Goal: Download file/media

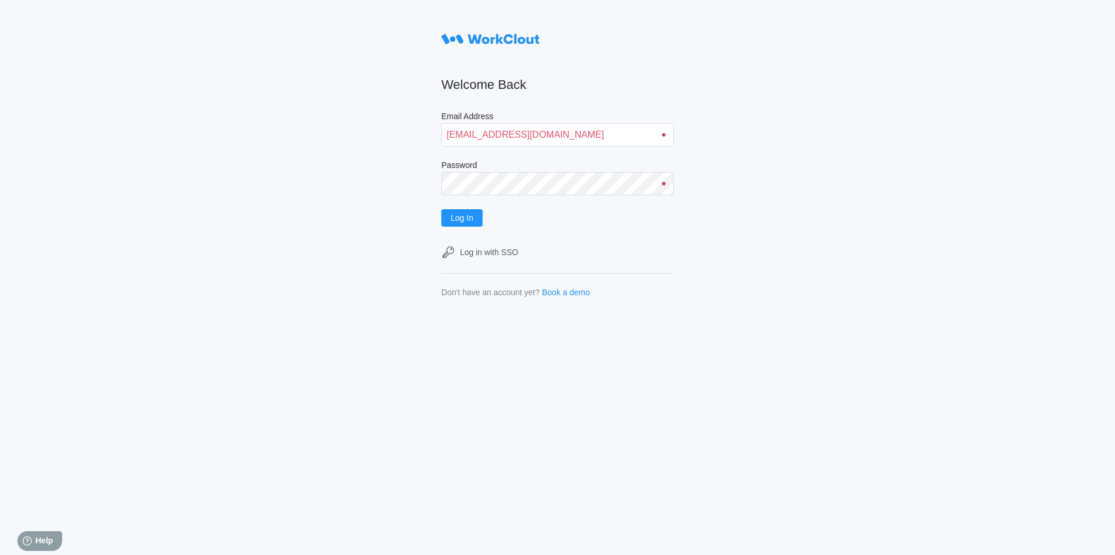
type input "[EMAIL_ADDRESS][DOMAIN_NAME]"
click at [441, 209] on button "Log In" at bounding box center [461, 217] width 41 height 17
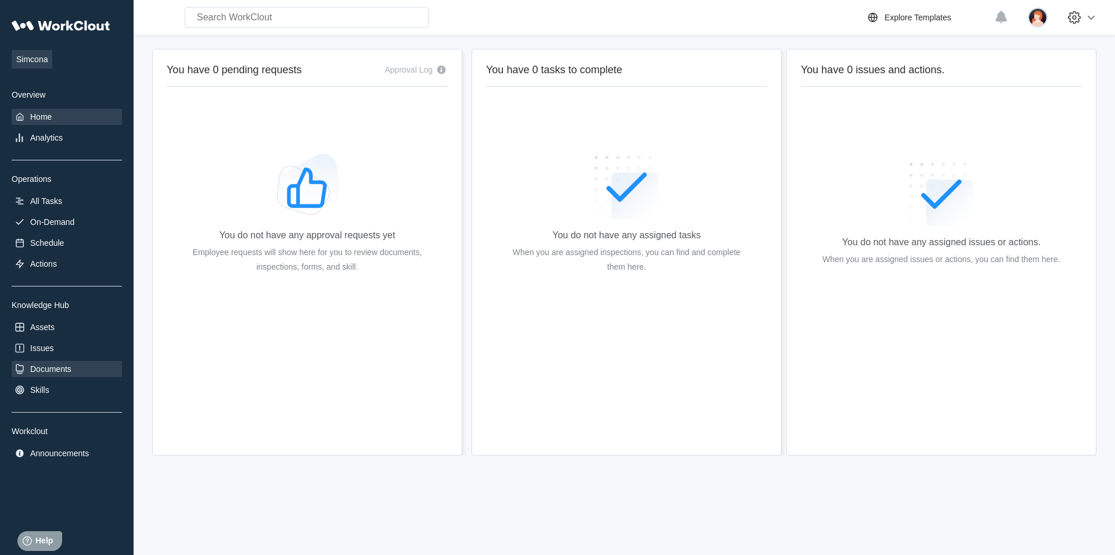
click at [66, 365] on div "Documents" at bounding box center [67, 369] width 110 height 16
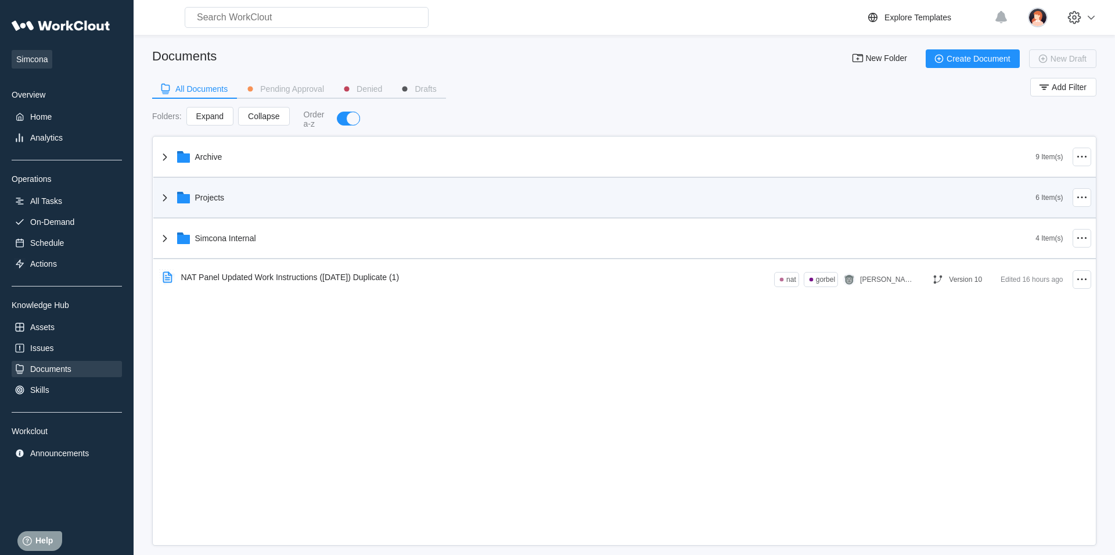
click at [337, 202] on div "Projects" at bounding box center [597, 197] width 878 height 30
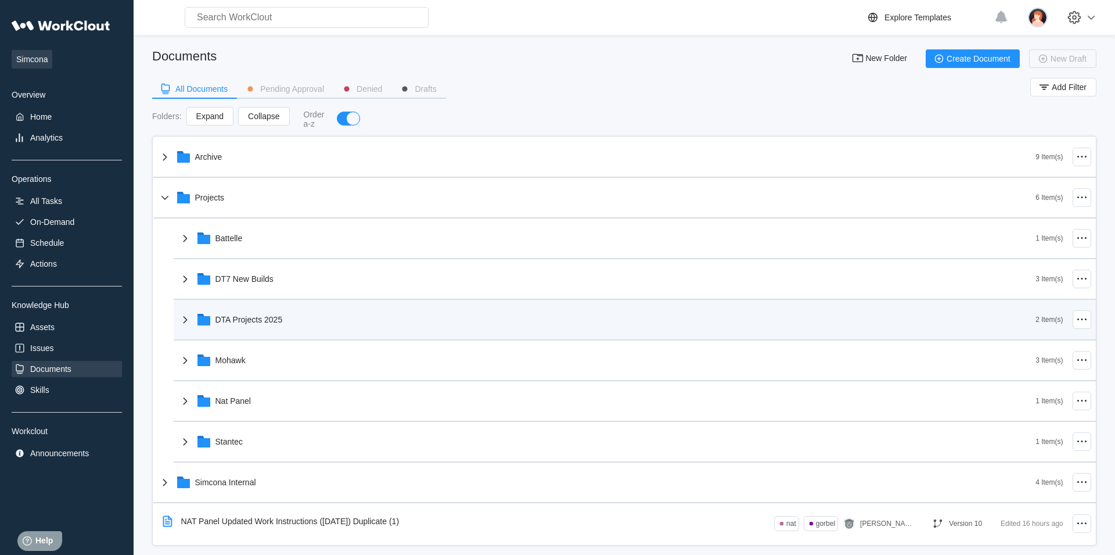
click at [316, 318] on div "DTA Projects 2025" at bounding box center [607, 319] width 858 height 30
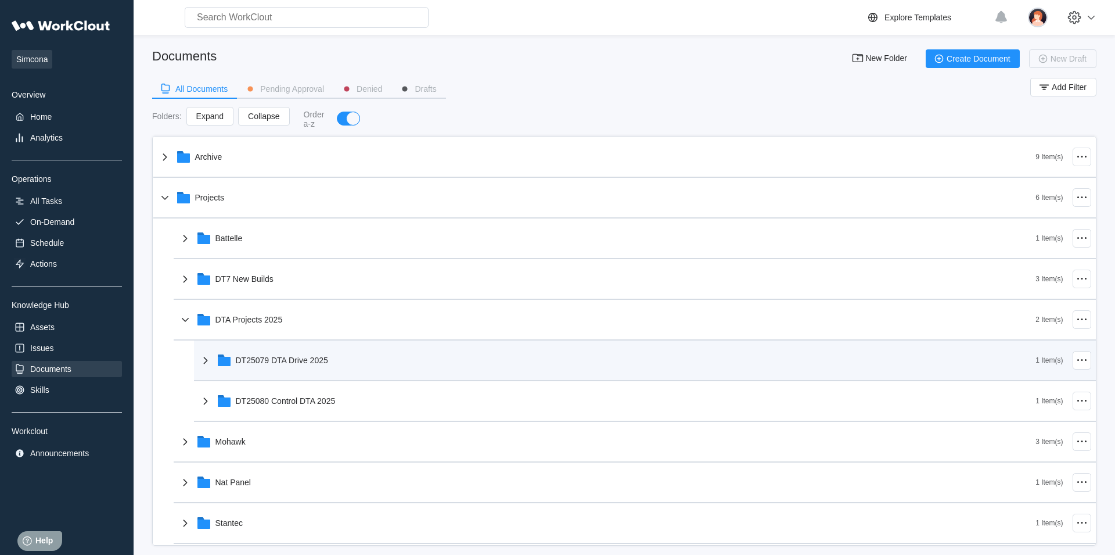
click at [317, 356] on div "DT25079 DTA Drive 2025" at bounding box center [618, 360] width 838 height 30
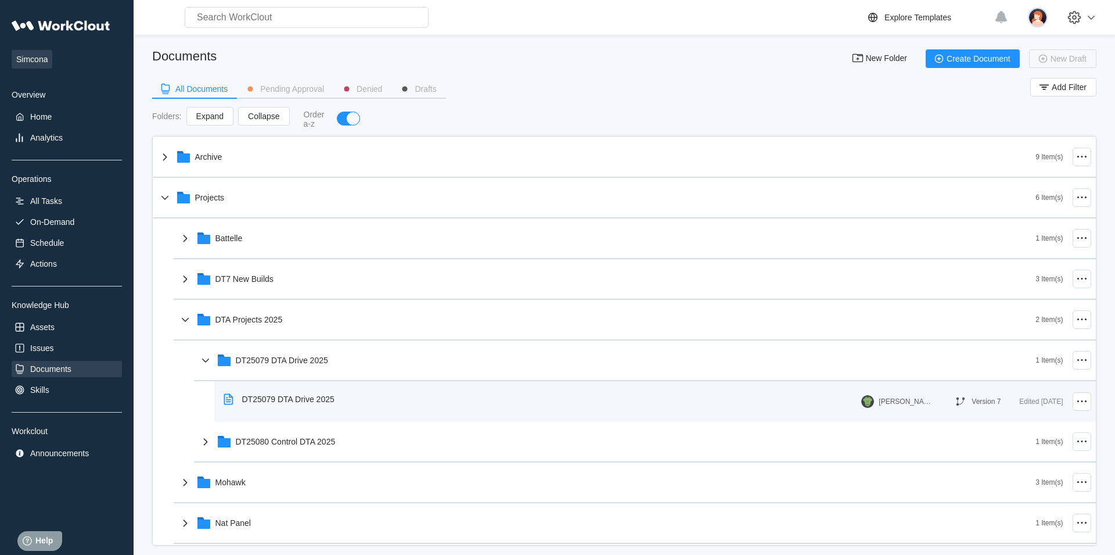
click at [327, 397] on div "DT25079 DTA Drive 2025" at bounding box center [288, 398] width 92 height 9
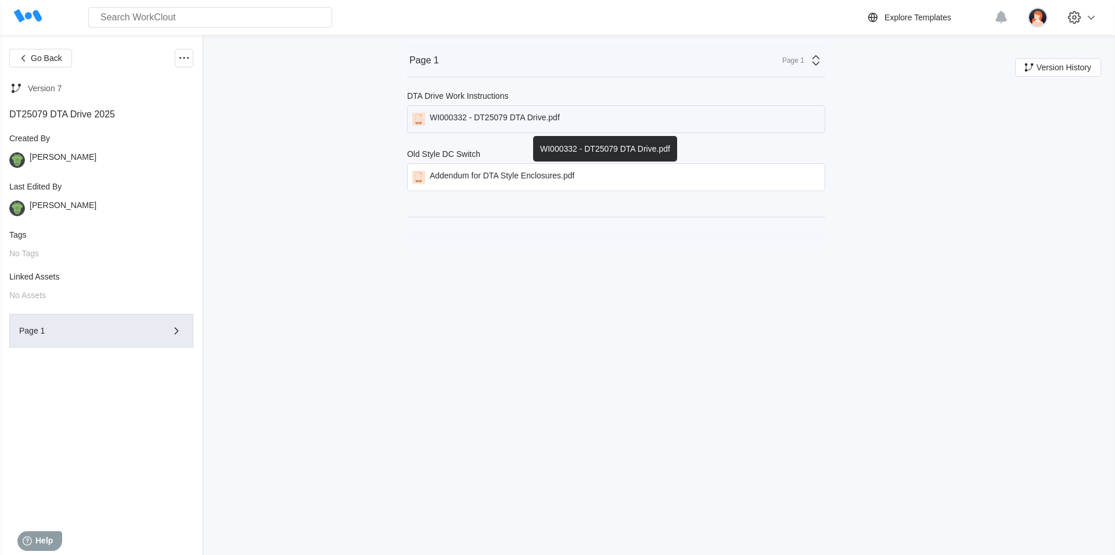
click at [548, 122] on div "WI000332 - DT25079 DTA Drive.pdf" at bounding box center [495, 119] width 130 height 13
